Goal: Task Accomplishment & Management: Complete application form

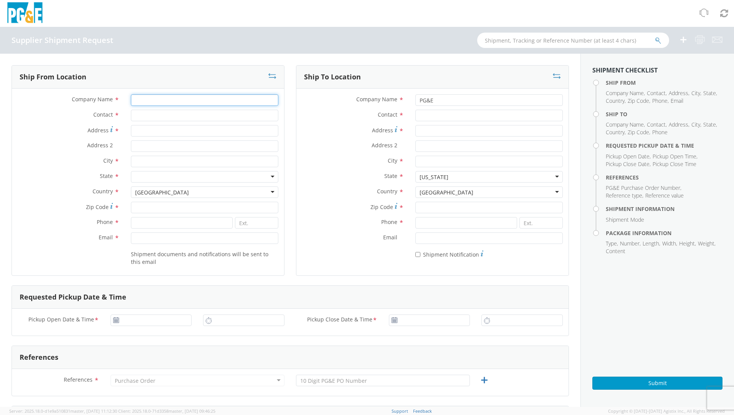
click at [148, 95] on input "Company Name *" at bounding box center [204, 100] width 147 height 12
type input "n"
type input "A"
type input "O'Brien Corporation"
type input "[PERSON_NAME]"
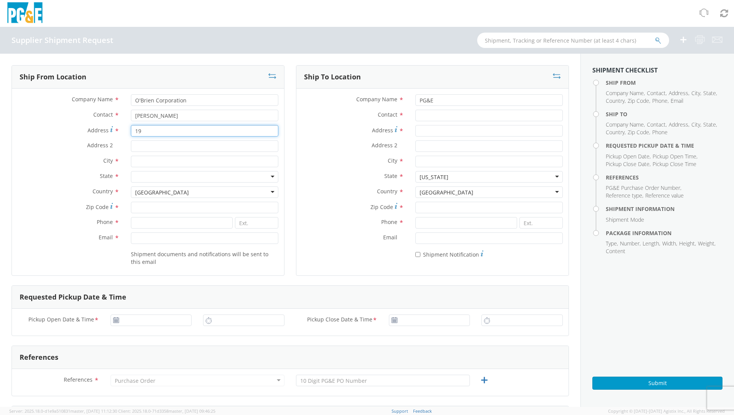
type input "1"
type input "Logistics Dept."
type input "[STREET_ADDRESS]"
type input "Saint Louis"
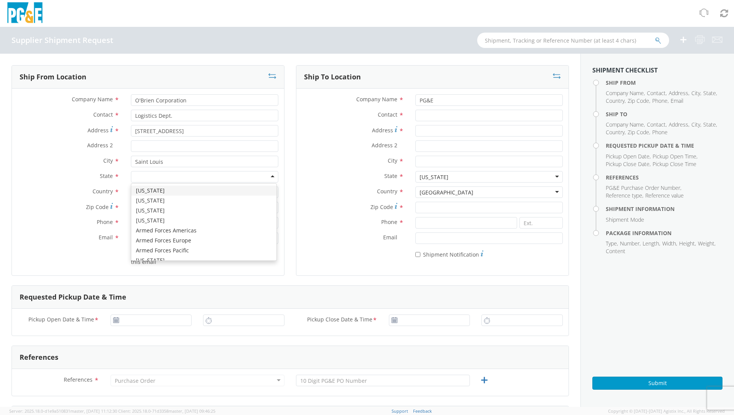
type input "m"
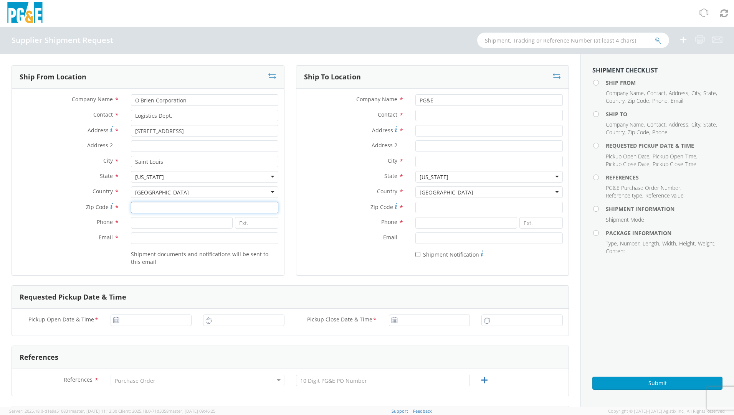
click at [139, 205] on input "Zip Code *" at bounding box center [204, 208] width 147 height 12
type input "63114"
type input "3142362032"
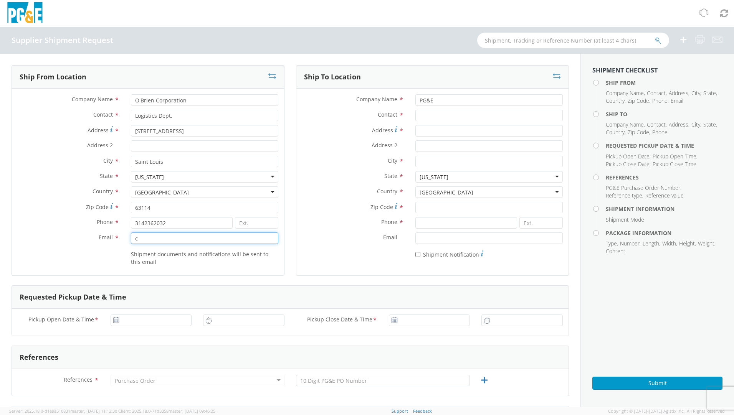
type input "[PERSON_NAME][EMAIL_ADDRESS][DOMAIN_NAME]"
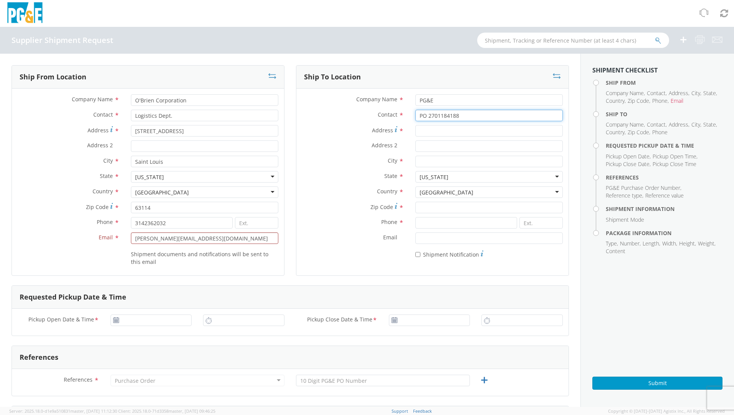
type input "PO 2701184188"
type input "[STREET_ADDRESS]"
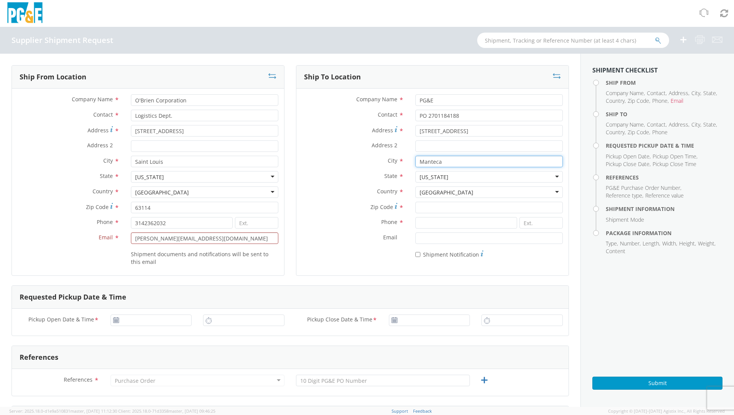
type input "Manteca"
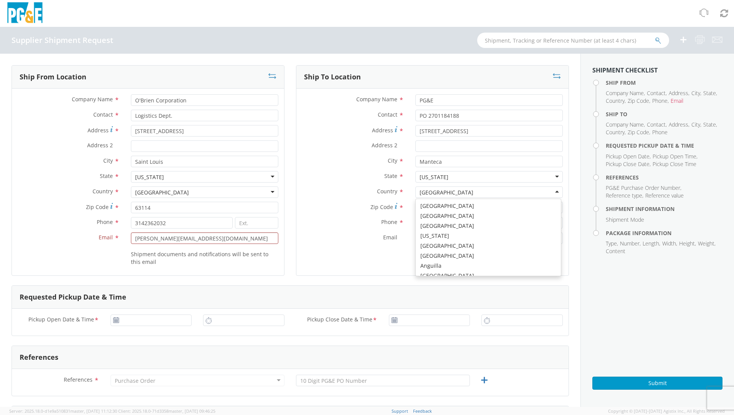
scroll to position [1934, 0]
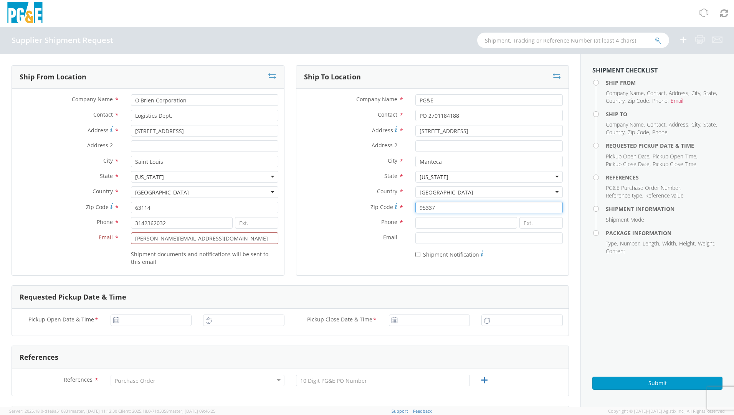
type input "95337"
type input "3142362032"
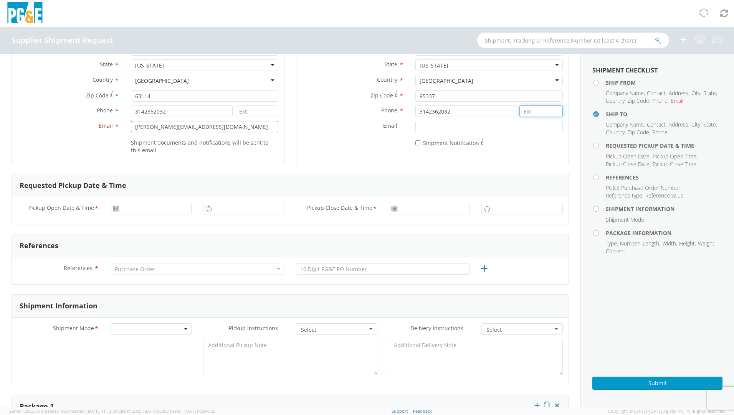
scroll to position [115, 0]
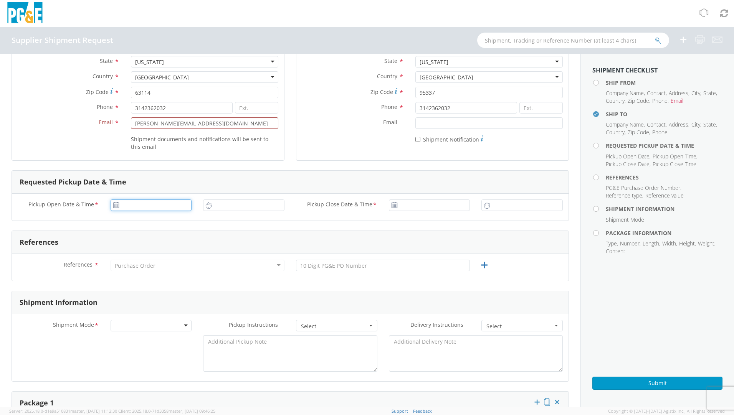
type input "[DATE]"
click at [139, 203] on input "[DATE]" at bounding box center [150, 206] width 81 height 12
click at [160, 255] on td "10" at bounding box center [163, 254] width 16 height 12
type input "1:00 PM"
click at [214, 205] on input "1:00 PM" at bounding box center [243, 206] width 81 height 12
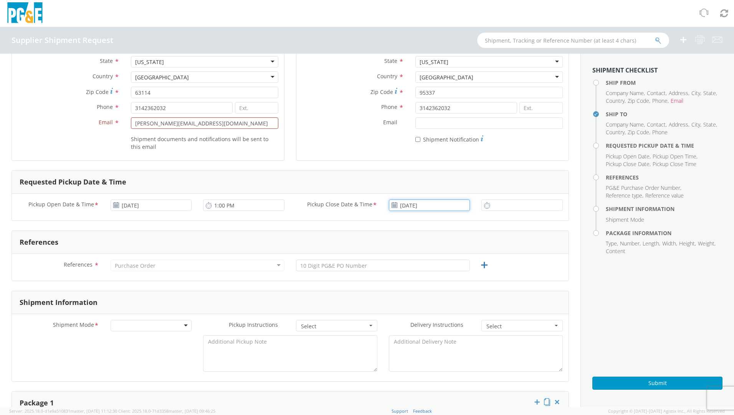
click at [414, 202] on input "[DATE]" at bounding box center [429, 206] width 81 height 12
click at [465, 256] on td "12" at bounding box center [469, 254] width 13 height 12
type input "[DATE]"
click at [489, 202] on input "1:00 PM" at bounding box center [521, 206] width 81 height 12
click at [497, 206] on input "1:00 PM" at bounding box center [521, 206] width 81 height 12
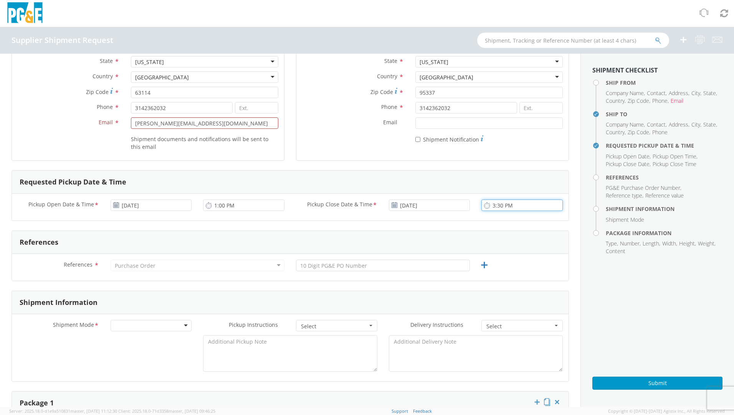
type input "3:30 PM"
click at [126, 271] on div "Purchase Order" at bounding box center [197, 266] width 174 height 12
click at [128, 268] on div "Purchase Order" at bounding box center [135, 266] width 41 height 8
click at [208, 266] on div "Purchase Order" at bounding box center [197, 266] width 174 height 12
click at [159, 261] on div "Purchase Order" at bounding box center [197, 266] width 174 height 12
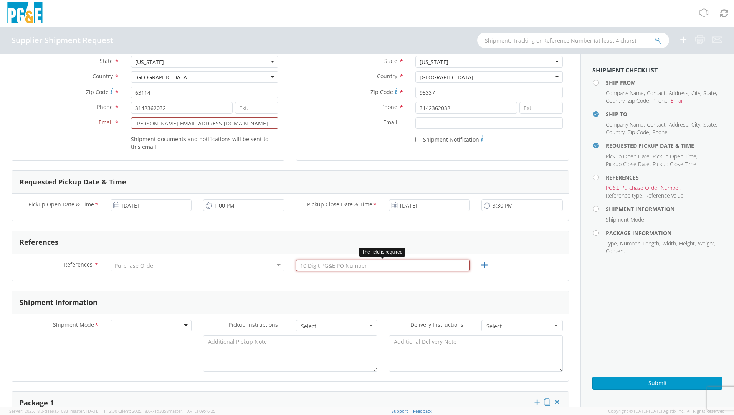
click at [315, 266] on input "text" at bounding box center [383, 266] width 174 height 12
type input "2701184188"
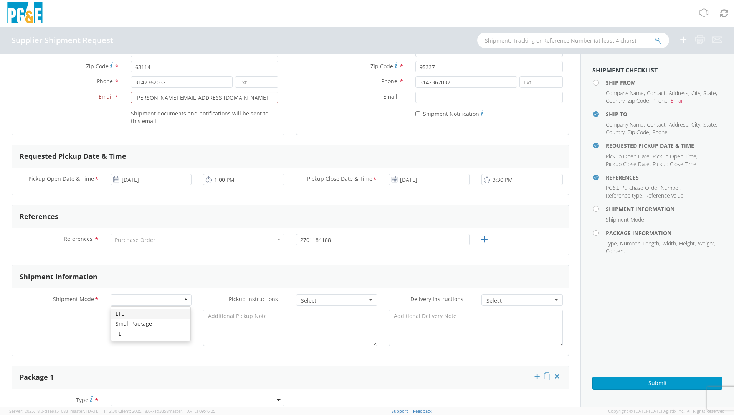
scroll to position [153, 0]
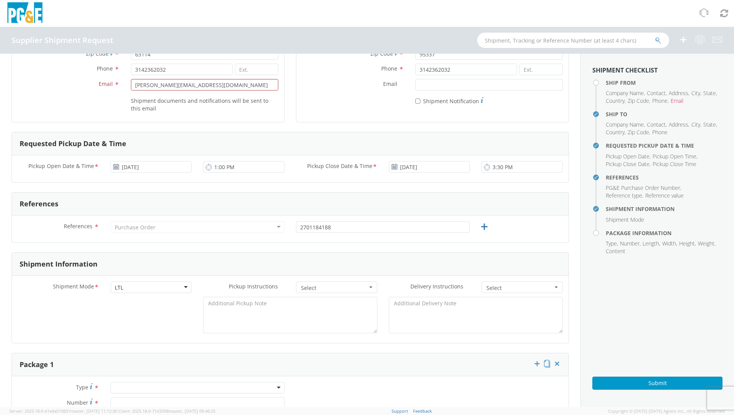
click at [302, 289] on span "Select" at bounding box center [334, 288] width 66 height 8
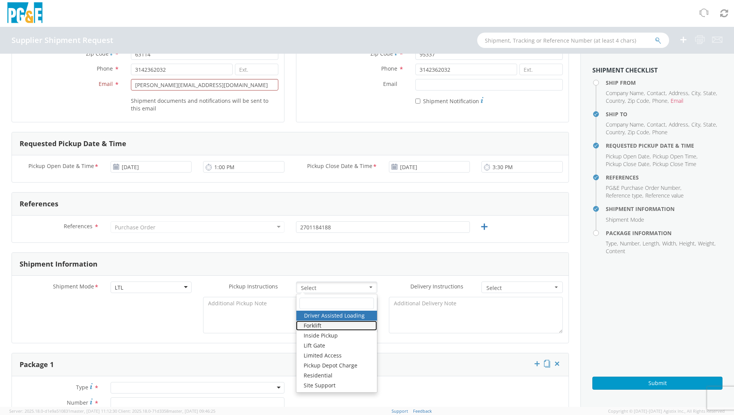
click at [309, 325] on link "Forklift" at bounding box center [336, 326] width 81 height 10
click at [313, 302] on input "text" at bounding box center [336, 304] width 74 height 12
click at [323, 327] on link "Forklift" at bounding box center [336, 326] width 81 height 10
click at [388, 269] on div "Shipment Information" at bounding box center [290, 264] width 556 height 23
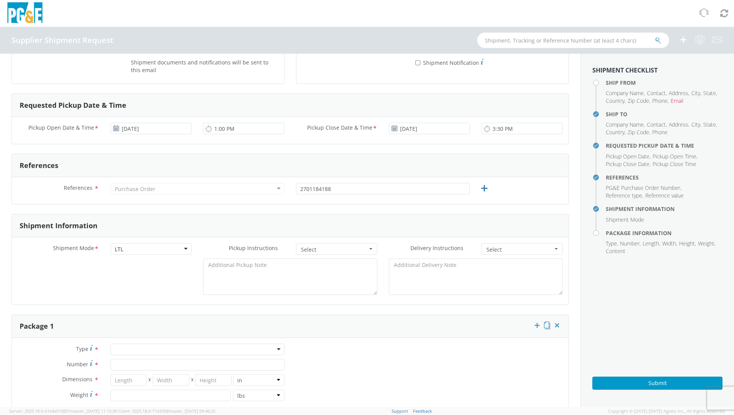
scroll to position [230, 0]
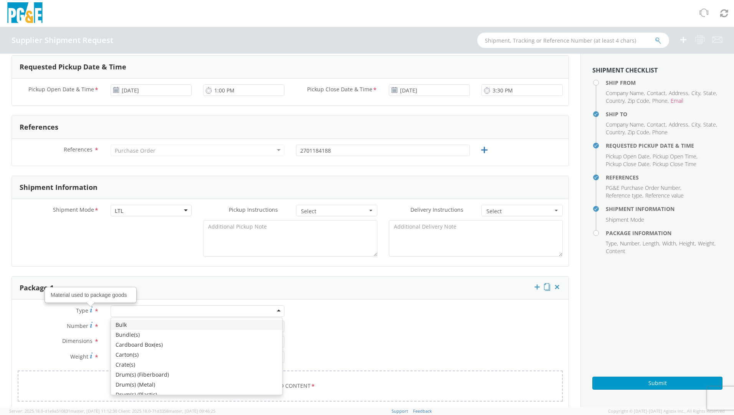
click at [115, 310] on input "select-one" at bounding box center [116, 312] width 2 height 8
type input "s"
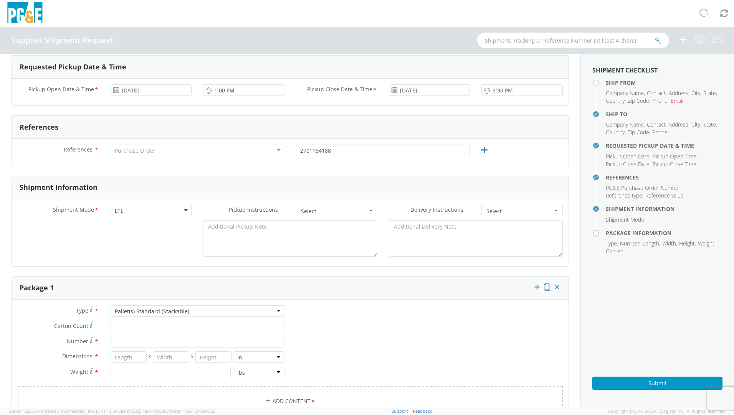
scroll to position [0, 0]
click at [118, 323] on input "Carton Count *" at bounding box center [197, 327] width 174 height 12
type input "4"
type input "1"
type input "43"
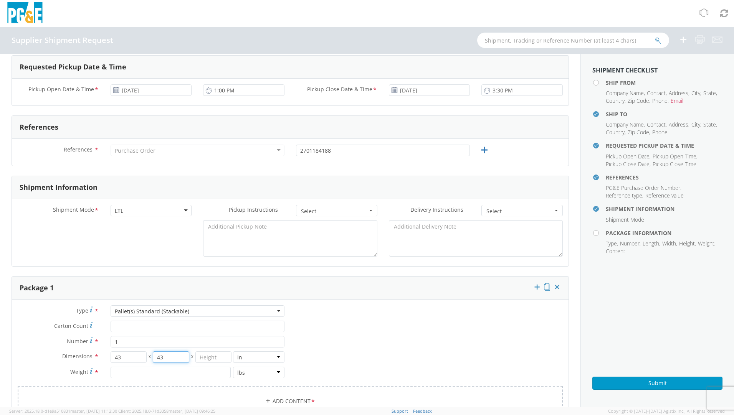
type input "43"
type input "39"
type input "1174"
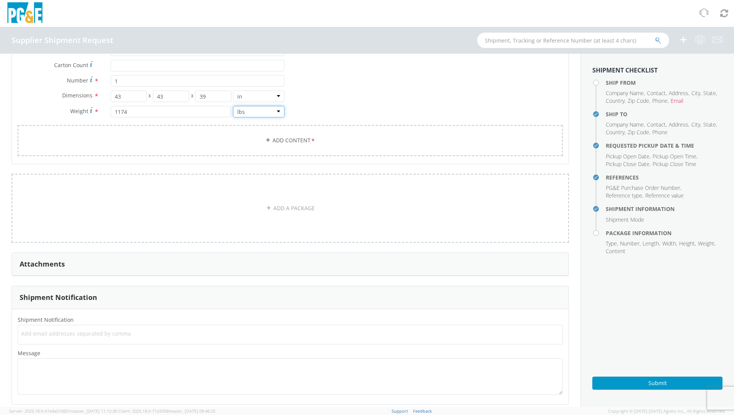
scroll to position [498, 0]
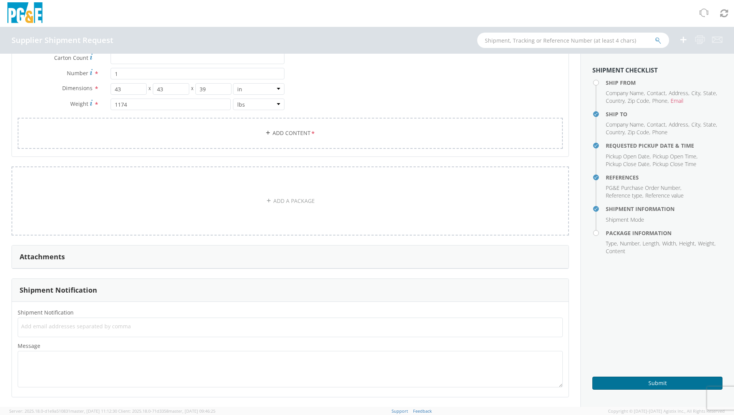
click at [638, 381] on button "Submit" at bounding box center [657, 383] width 130 height 13
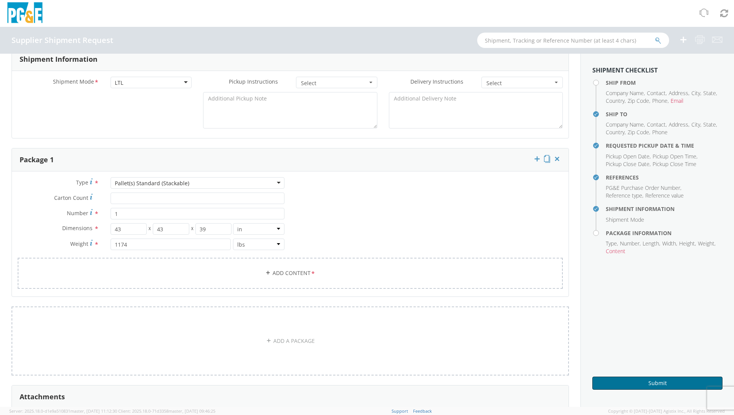
scroll to position [345, 0]
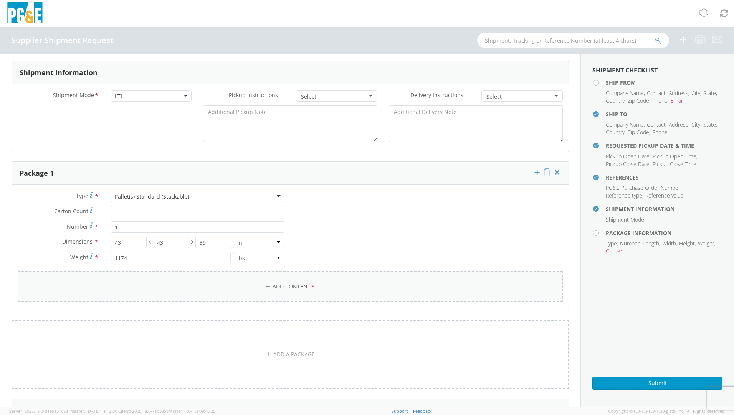
click at [295, 285] on link "Add Content *" at bounding box center [290, 286] width 545 height 31
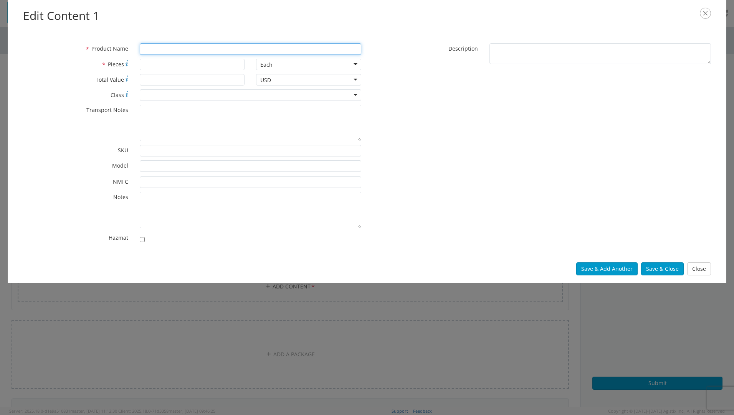
click at [164, 51] on input "* Product Name" at bounding box center [250, 49] width 221 height 12
type input "SS Tubing with Extruded Jacket"
type input "2600"
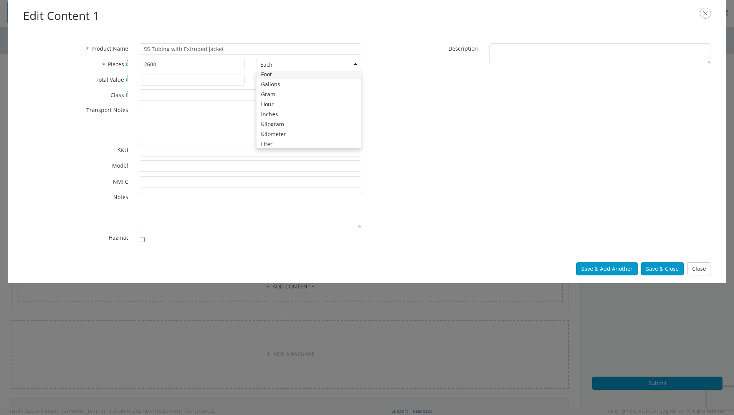
scroll to position [0, 0]
click at [663, 267] on button "Save & Close" at bounding box center [662, 268] width 43 height 13
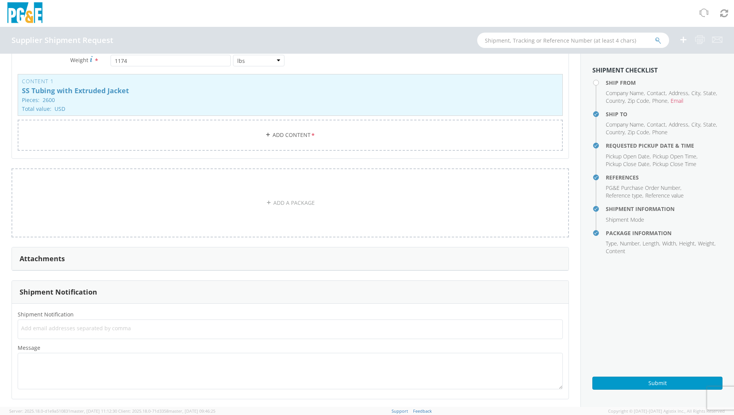
scroll to position [544, 0]
click at [657, 383] on button "Submit" at bounding box center [657, 383] width 130 height 13
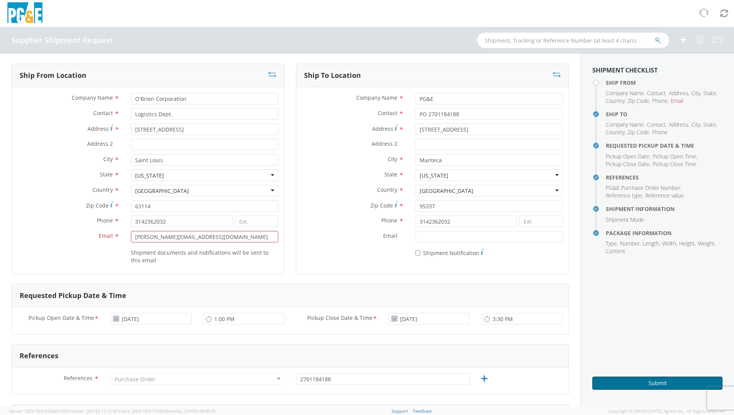
scroll to position [0, 0]
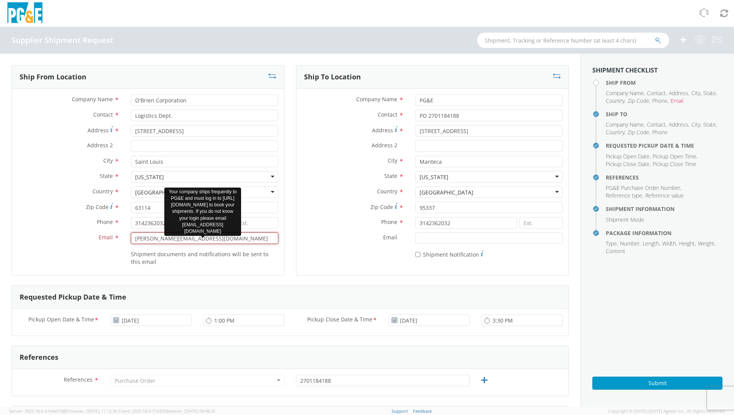
click at [202, 239] on input "[PERSON_NAME][EMAIL_ADDRESS][DOMAIN_NAME]" at bounding box center [204, 239] width 147 height 12
click at [216, 237] on input "[PERSON_NAME][EMAIL_ADDRESS][DOMAIN_NAME]" at bounding box center [204, 239] width 147 height 12
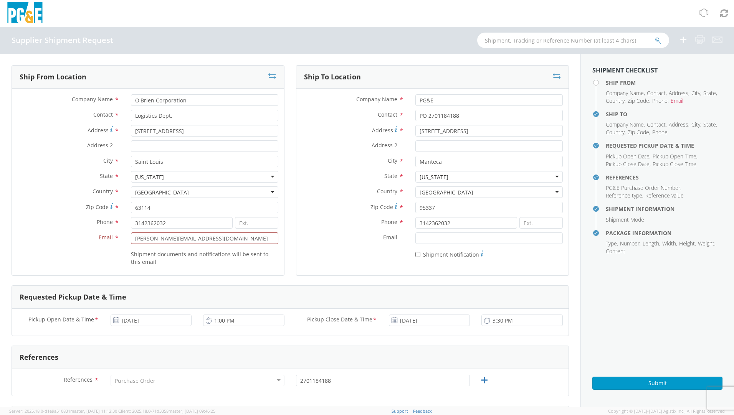
click at [79, 254] on div "Shipment documents and notifications will be sent to this email" at bounding box center [148, 257] width 272 height 18
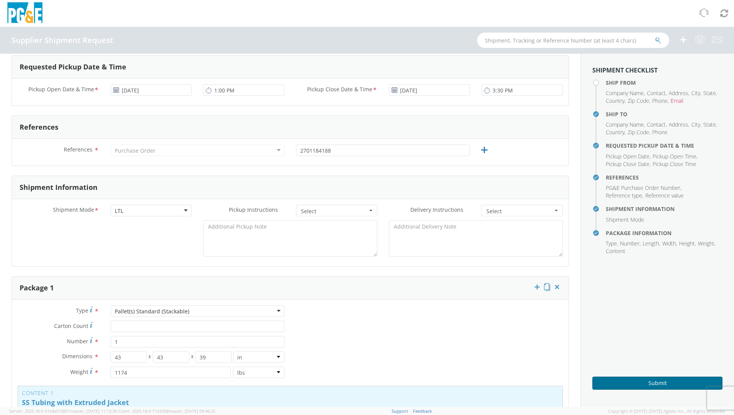
click at [602, 379] on button "Submit" at bounding box center [657, 383] width 130 height 13
